Goal: Find specific page/section: Find specific page/section

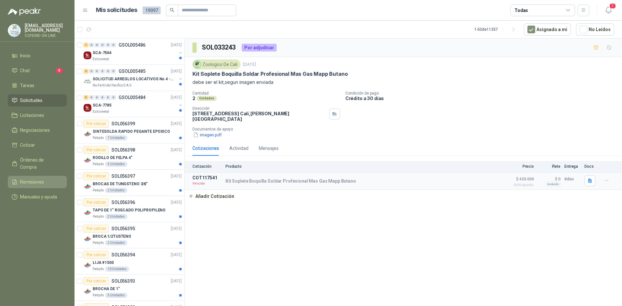
click at [30, 179] on span "Remisiones" at bounding box center [32, 182] width 24 height 7
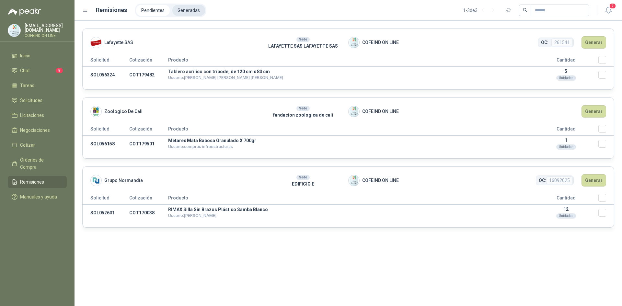
click at [192, 7] on li "Generadas" at bounding box center [188, 10] width 33 height 11
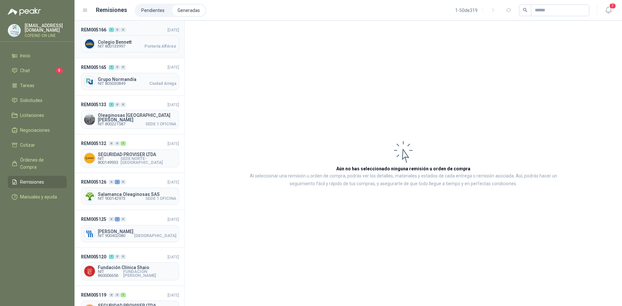
click at [125, 45] on span "NIT 800133997" at bounding box center [112, 46] width 28 height 4
